Goal: Navigation & Orientation: Find specific page/section

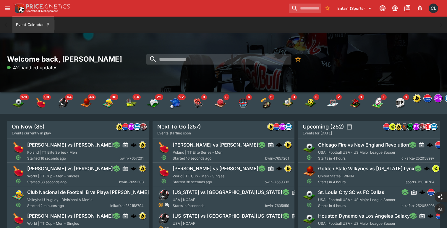
click at [10, 9] on icon "open drawer" at bounding box center [7, 8] width 7 height 7
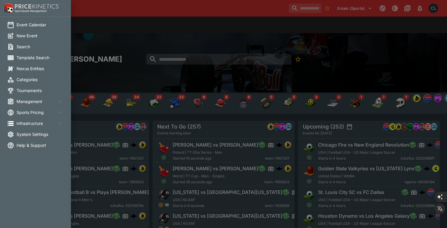
click at [28, 123] on span "Infrastructure" at bounding box center [37, 123] width 40 height 6
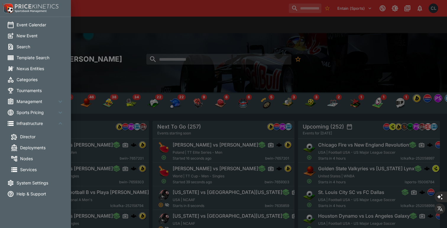
click at [31, 100] on span "Management" at bounding box center [37, 101] width 40 height 6
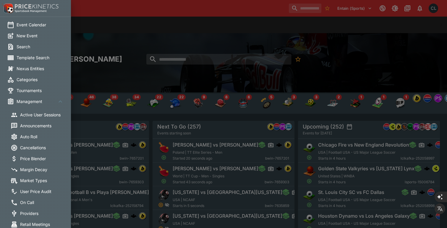
click at [27, 200] on span "On Call" at bounding box center [43, 202] width 47 height 6
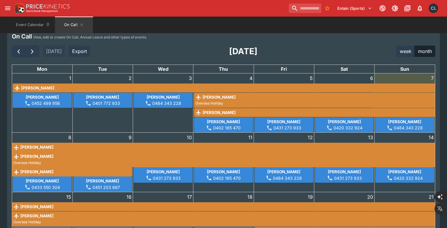
scroll to position [5, 0]
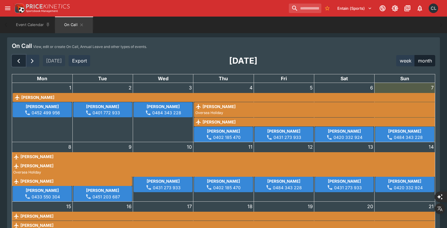
click at [21, 62] on span "button" at bounding box center [18, 60] width 7 height 7
